Goal: Find specific page/section: Find specific page/section

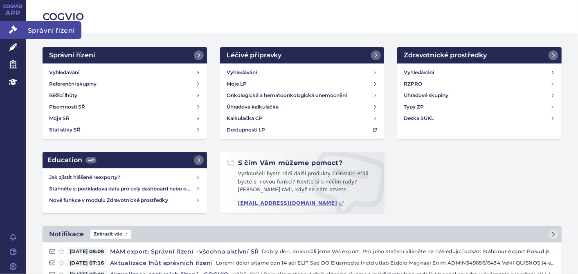
click at [18, 28] on link "Správní řízení" at bounding box center [13, 29] width 26 height 17
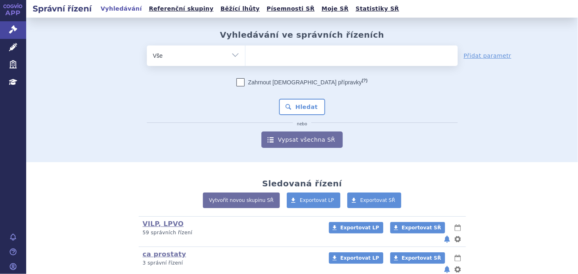
scroll to position [130, 0]
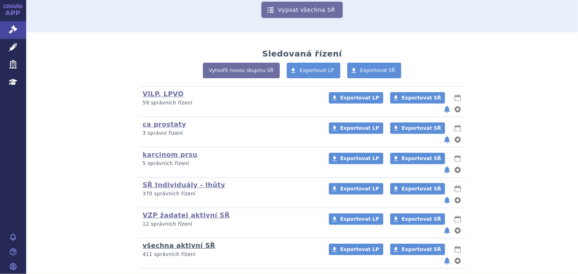
click at [180, 242] on link "všechna aktivní SŘ" at bounding box center [179, 246] width 73 height 8
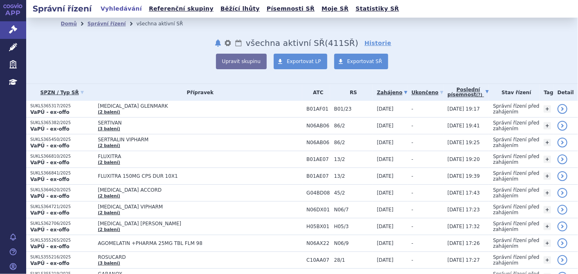
click at [453, 92] on link "Poslední písemnost (?)" at bounding box center [468, 92] width 41 height 17
